Goal: Transaction & Acquisition: Purchase product/service

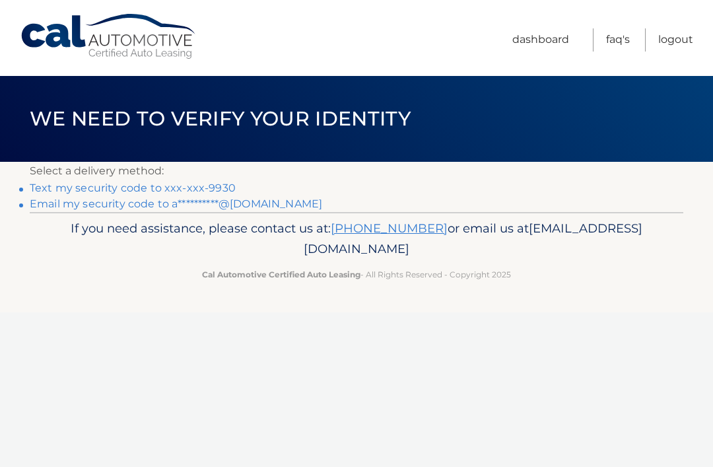
click at [211, 192] on link "Text my security code to xxx-xxx-9930" at bounding box center [133, 188] width 206 height 13
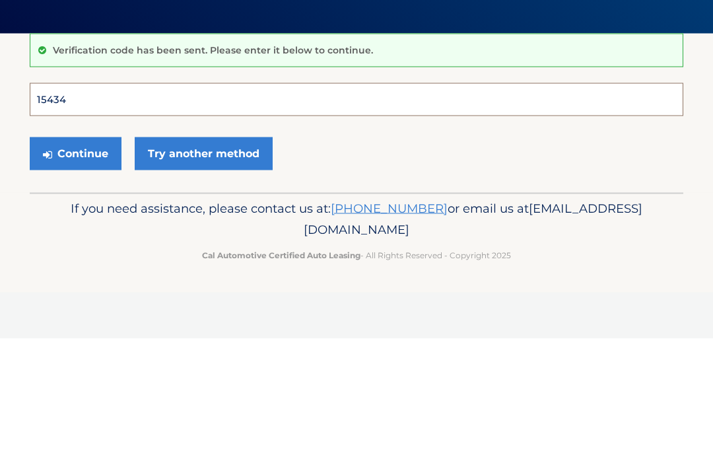
type input "154345"
click at [75, 265] on button "Continue" at bounding box center [76, 281] width 92 height 33
click at [108, 287] on button "Continue" at bounding box center [76, 281] width 92 height 33
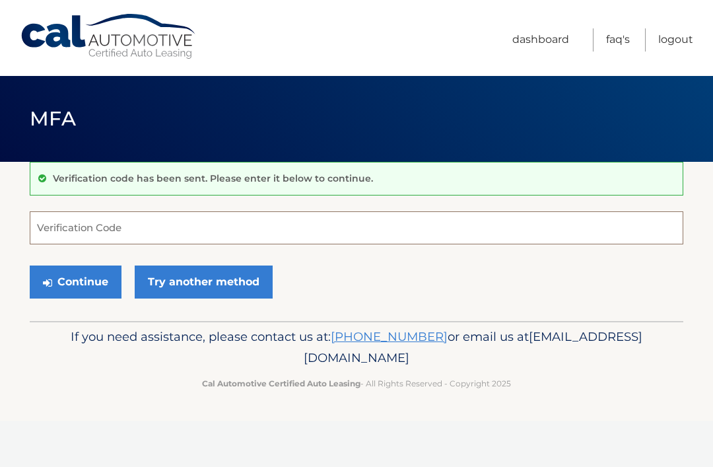
click at [208, 223] on input "Verification Code" at bounding box center [357, 227] width 654 height 33
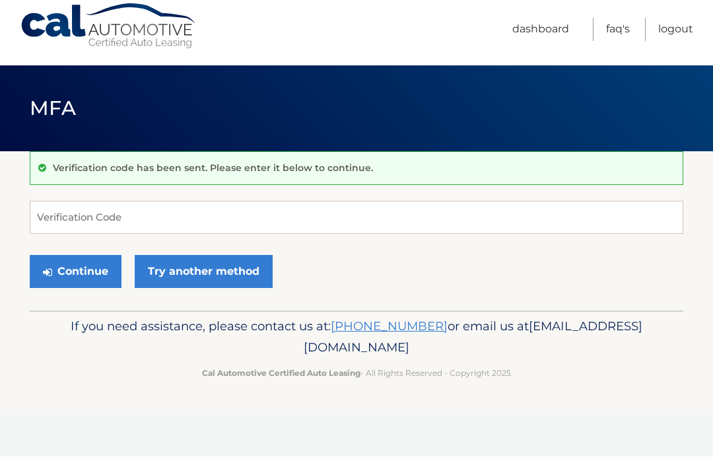
click at [547, 34] on link "Dashboard" at bounding box center [540, 39] width 57 height 23
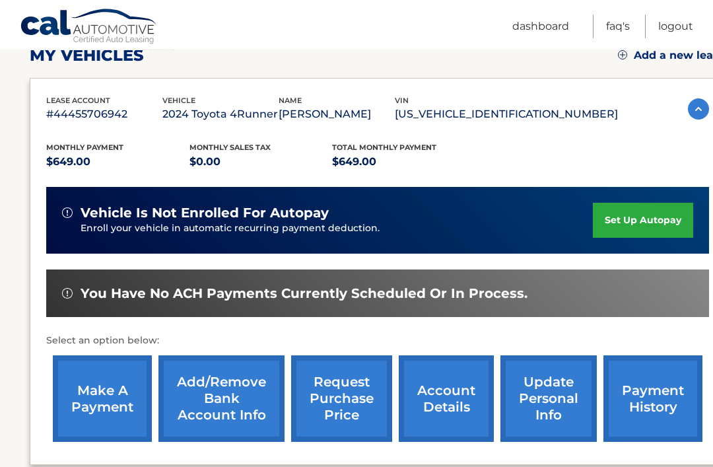
scroll to position [201, 0]
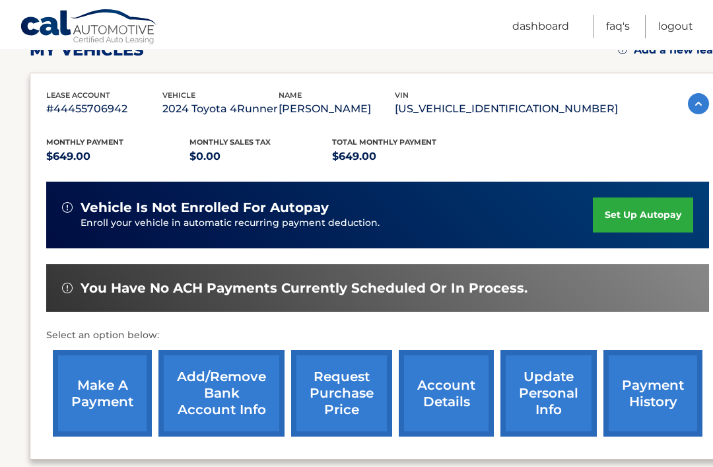
click at [658, 392] on link "payment history" at bounding box center [653, 393] width 99 height 87
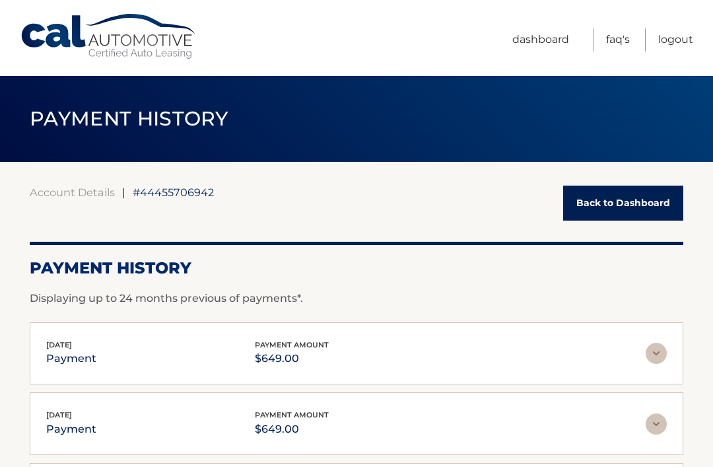
click at [603, 195] on link "Back to Dashboard" at bounding box center [623, 203] width 120 height 35
click at [636, 199] on link "Back to Dashboard" at bounding box center [623, 203] width 120 height 35
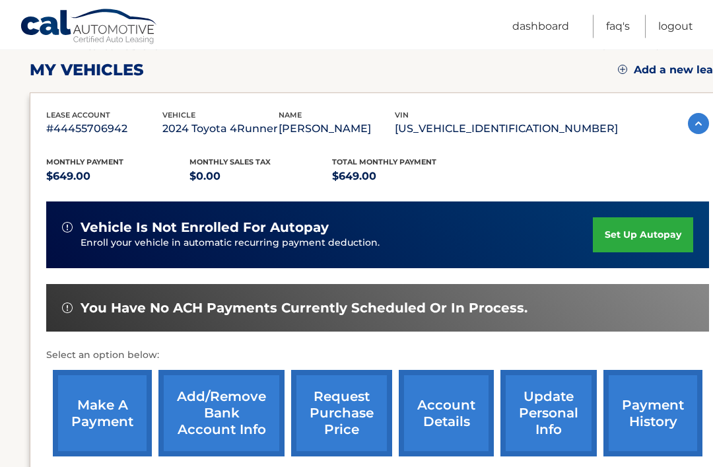
scroll to position [186, 0]
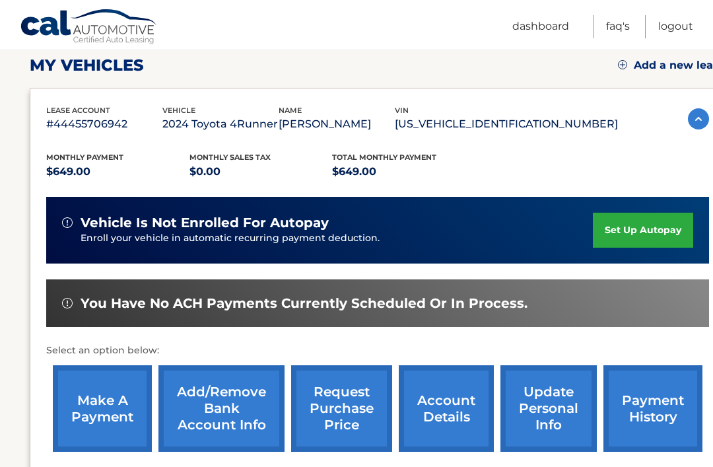
click at [117, 415] on link "make a payment" at bounding box center [102, 408] width 99 height 87
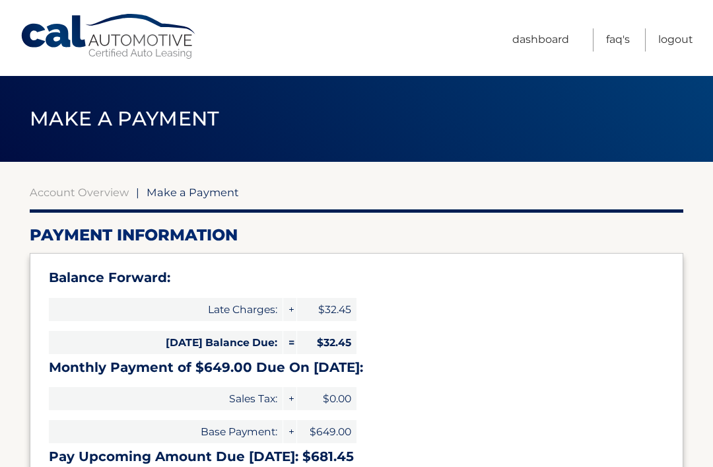
select select "NzAzNzAxMmYtZWMyYS00YzEwLThjOWUtN2Y4Y2NhYzAyZjVl"
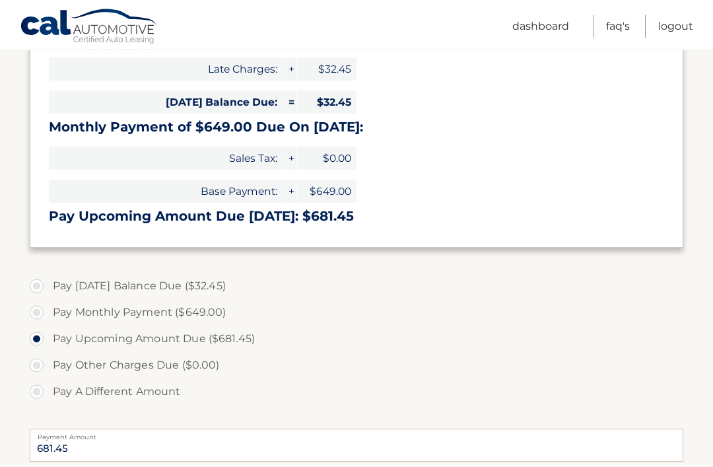
scroll to position [242, 0]
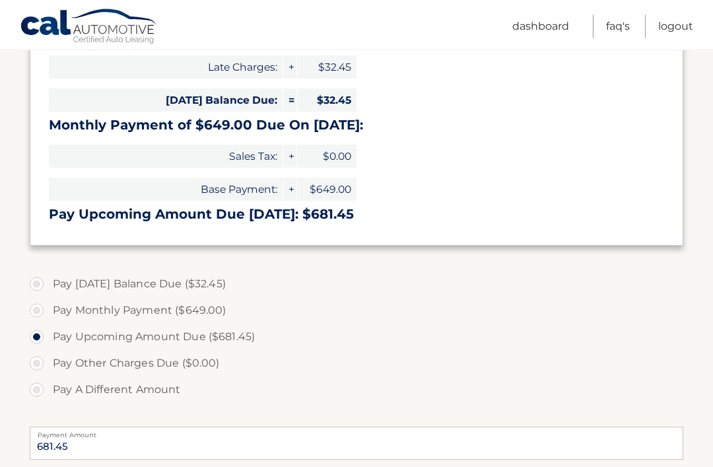
click at [141, 311] on label "Pay Monthly Payment ($649.00)" at bounding box center [357, 311] width 654 height 26
click at [48, 311] on input "Pay Monthly Payment ($649.00)" at bounding box center [41, 308] width 13 height 21
radio input "true"
type input "649.00"
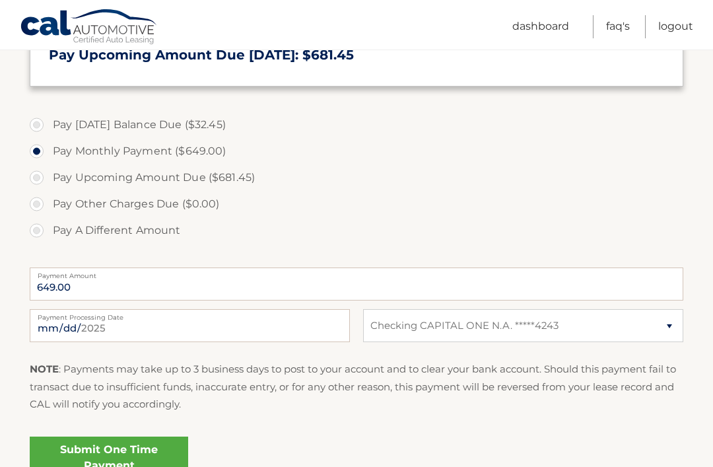
scroll to position [408, 0]
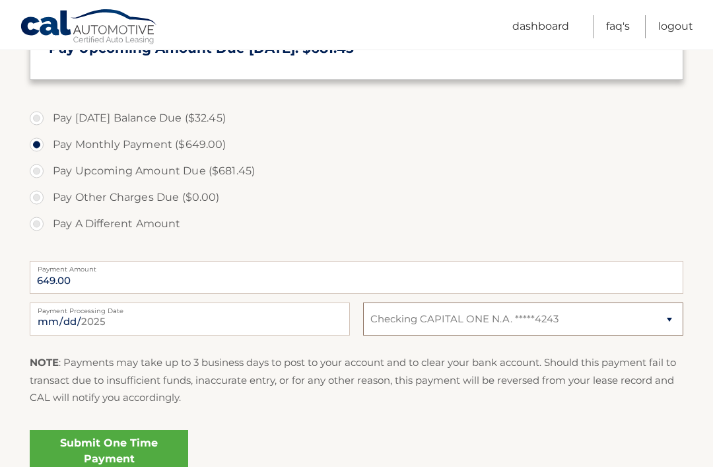
click at [664, 310] on select "Select Bank Account Checking CAPITAL ONE N.A. *****4243" at bounding box center [523, 318] width 320 height 33
click at [404, 110] on label "Pay [DATE] Balance Due ($32.45)" at bounding box center [357, 118] width 654 height 26
click at [48, 110] on input "Pay [DATE] Balance Due ($32.45)" at bounding box center [41, 115] width 13 height 21
radio input "true"
type input "32.45"
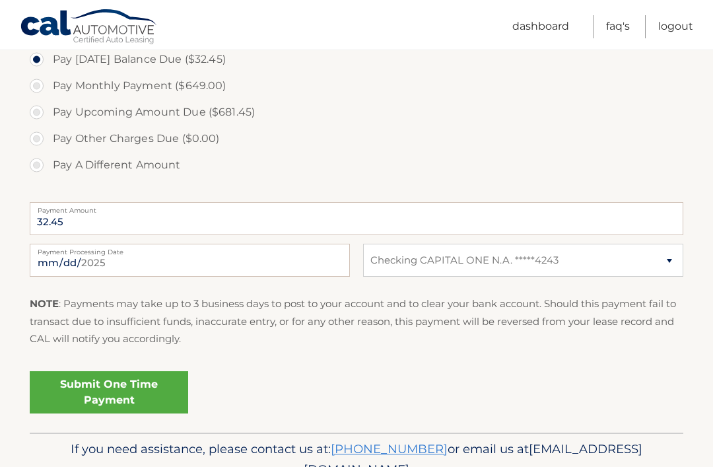
scroll to position [487, 0]
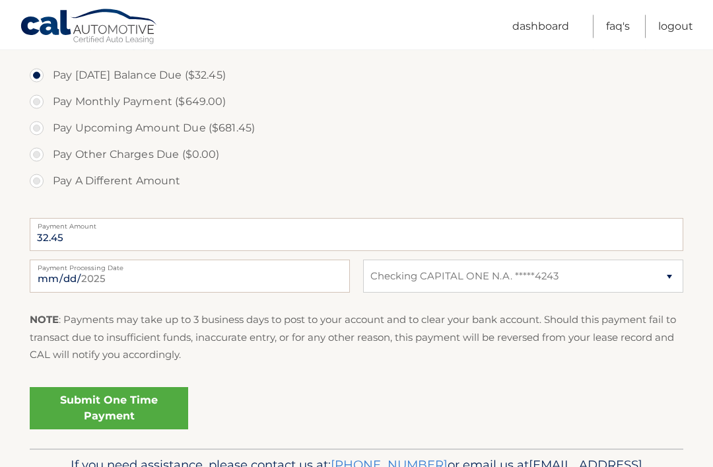
click at [77, 118] on label "Pay Upcoming Amount Due ($681.45)" at bounding box center [357, 129] width 654 height 26
click at [48, 118] on input "Pay Upcoming Amount Due ($681.45)" at bounding box center [41, 126] width 13 height 21
radio input "true"
type input "681.45"
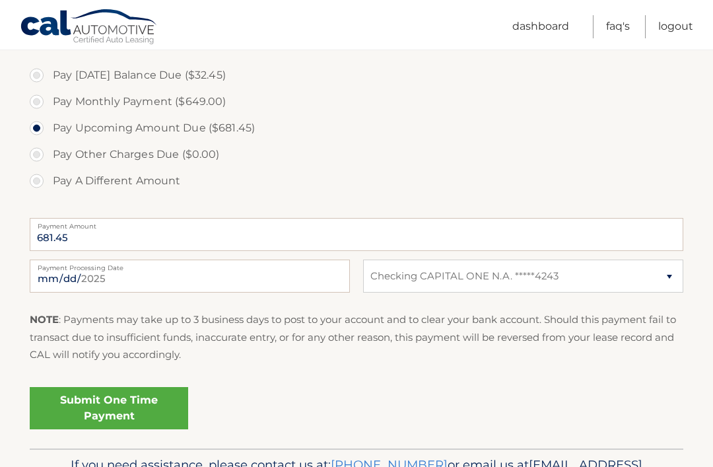
click at [93, 98] on label "Pay Monthly Payment ($649.00)" at bounding box center [357, 101] width 654 height 26
click at [48, 98] on input "Pay Monthly Payment ($649.00)" at bounding box center [41, 98] width 13 height 21
radio input "true"
type input "649.00"
